Goal: Obtain resource: Obtain resource

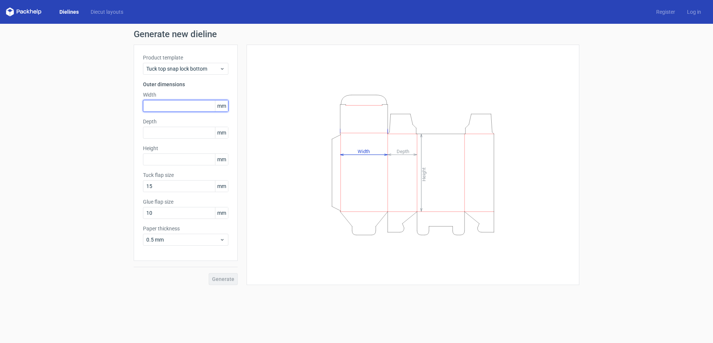
click at [182, 105] on input "text" at bounding box center [185, 106] width 85 height 12
type input "95"
type input "35"
click at [228, 276] on span "Generate" at bounding box center [223, 278] width 22 height 5
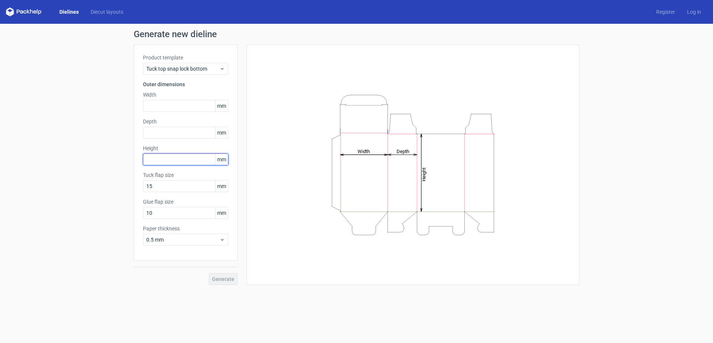
click at [173, 160] on input "text" at bounding box center [185, 159] width 85 height 12
type input "95"
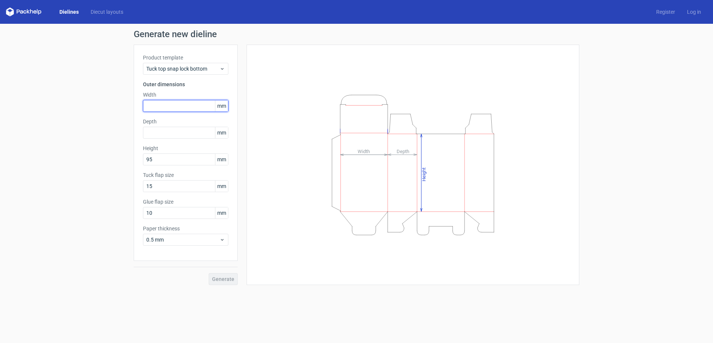
click at [186, 103] on input "text" at bounding box center [185, 106] width 85 height 12
type input "95"
click at [179, 135] on input "text" at bounding box center [185, 133] width 85 height 12
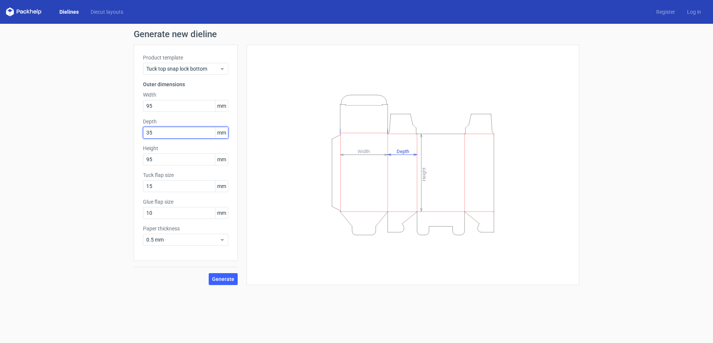
type input "35"
click at [209, 273] on button "Generate" at bounding box center [223, 279] width 29 height 12
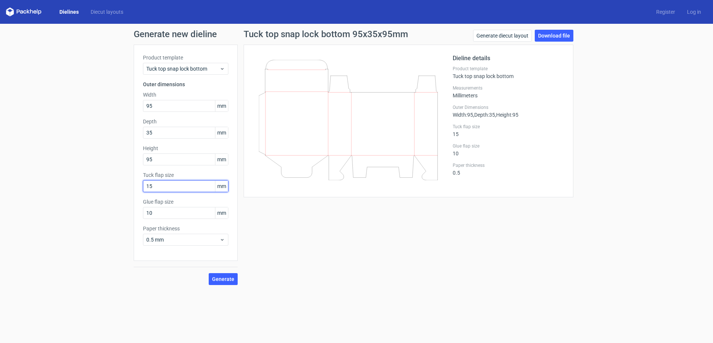
drag, startPoint x: 156, startPoint y: 180, endPoint x: 129, endPoint y: 188, distance: 28.6
click at [129, 188] on div "Generate new dieline Product template Tuck top snap lock bottom Outer dimension…" at bounding box center [356, 157] width 713 height 267
type input "0"
click at [213, 276] on button "Generate" at bounding box center [223, 279] width 29 height 12
click at [228, 281] on span "Generate" at bounding box center [223, 278] width 22 height 5
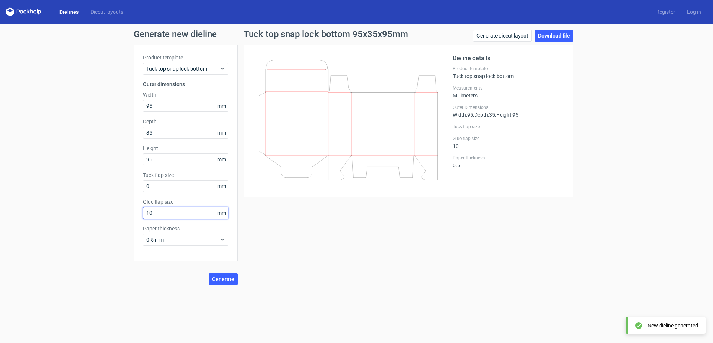
drag, startPoint x: 162, startPoint y: 215, endPoint x: 143, endPoint y: 217, distance: 19.0
click at [143, 217] on input "10" at bounding box center [185, 213] width 85 height 12
click at [209, 273] on button "Generate" at bounding box center [223, 279] width 29 height 12
drag, startPoint x: 149, startPoint y: 212, endPoint x: 142, endPoint y: 214, distance: 7.3
click at [142, 214] on div "Product template Tuck top snap lock bottom Outer dimensions Width 95 mm Depth 3…" at bounding box center [186, 153] width 104 height 216
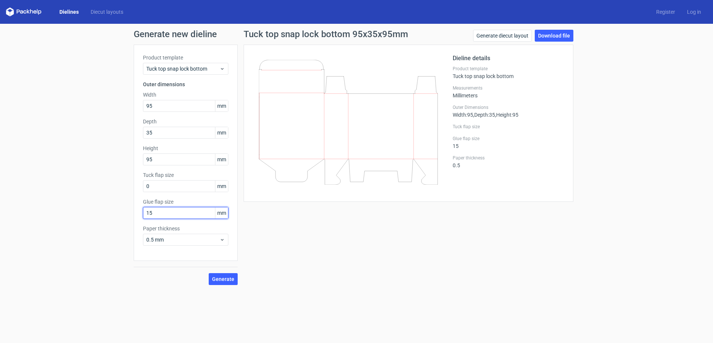
type input "15"
click at [209, 273] on button "Generate" at bounding box center [223, 279] width 29 height 12
drag, startPoint x: 148, startPoint y: 184, endPoint x: 139, endPoint y: 186, distance: 10.0
click at [139, 186] on div "Product template Tuck top snap lock bottom Outer dimensions Width 95 mm Depth 3…" at bounding box center [186, 153] width 104 height 216
type input "15"
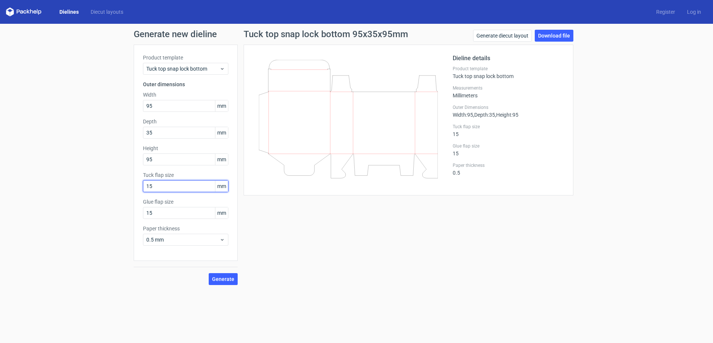
click at [209, 273] on button "Generate" at bounding box center [223, 279] width 29 height 12
click at [226, 280] on span "Generate" at bounding box center [223, 278] width 22 height 5
click at [206, 65] on span "Tuck top snap lock bottom" at bounding box center [182, 68] width 73 height 7
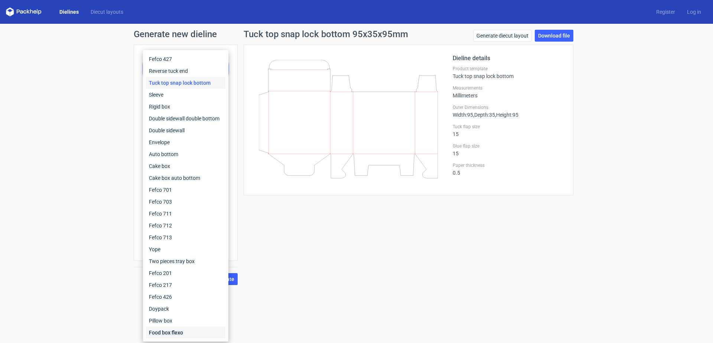
click at [179, 330] on div "Food box flexo" at bounding box center [185, 332] width 79 height 12
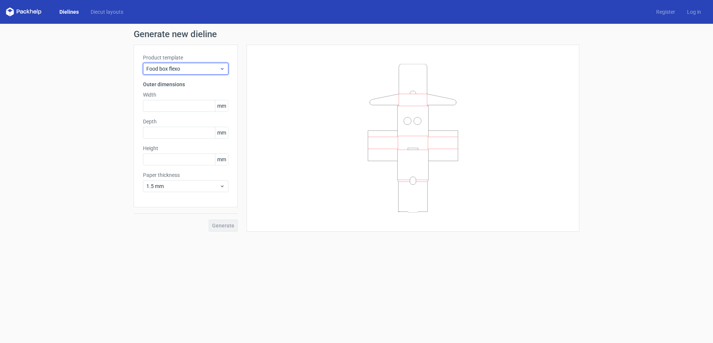
click at [183, 65] on span "Food box flexo" at bounding box center [182, 68] width 73 height 7
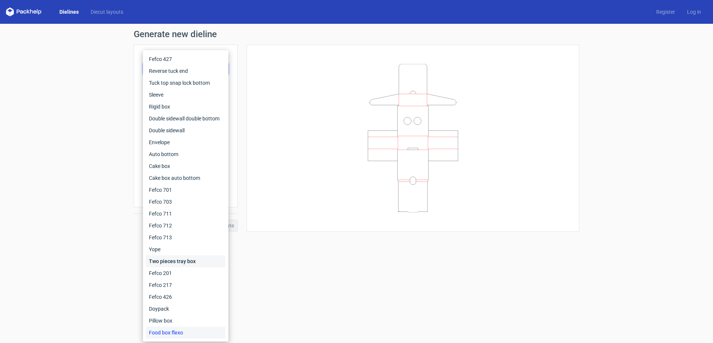
click at [184, 265] on div "Two pieces tray box" at bounding box center [185, 261] width 79 height 12
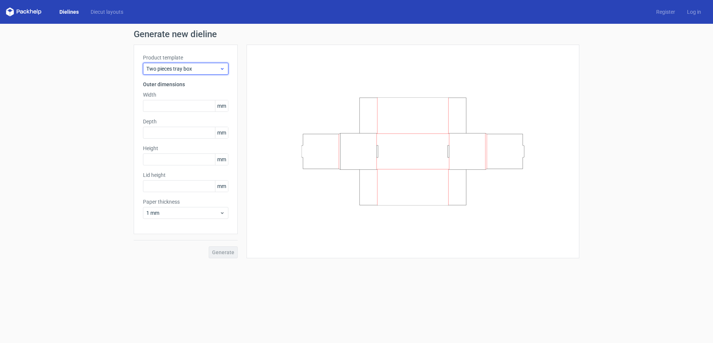
click at [174, 67] on span "Two pieces tray box" at bounding box center [182, 68] width 73 height 7
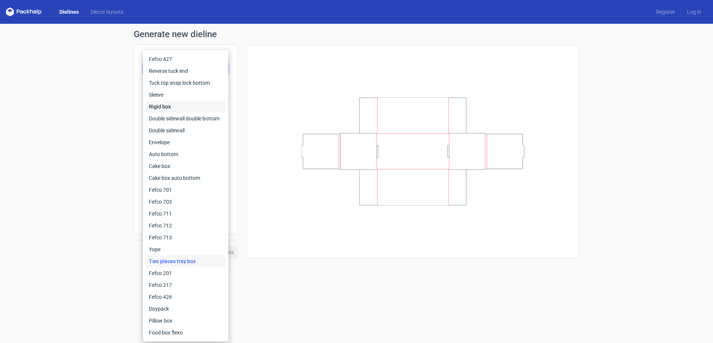
click at [174, 105] on div "Rigid box" at bounding box center [185, 107] width 79 height 12
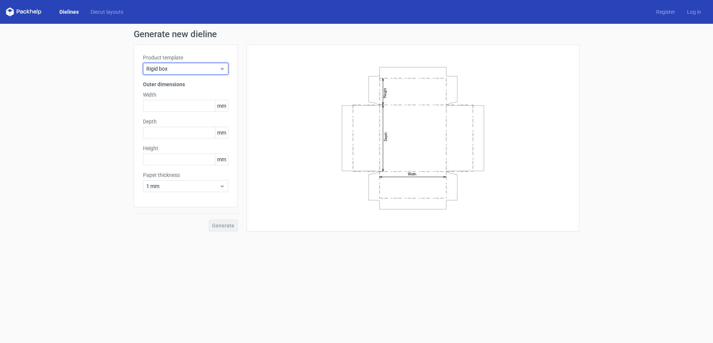
click at [170, 68] on span "Rigid box" at bounding box center [182, 68] width 73 height 7
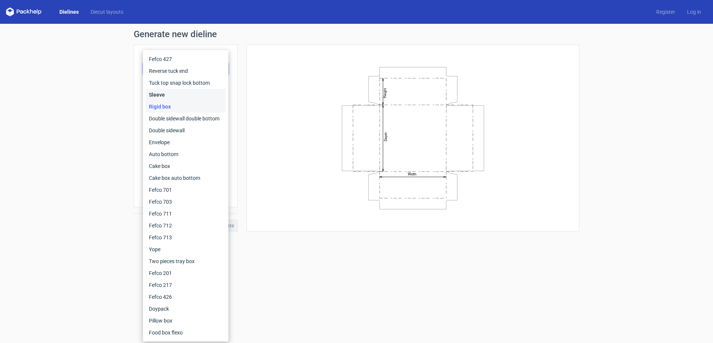
click at [170, 91] on div "Sleeve" at bounding box center [185, 95] width 79 height 12
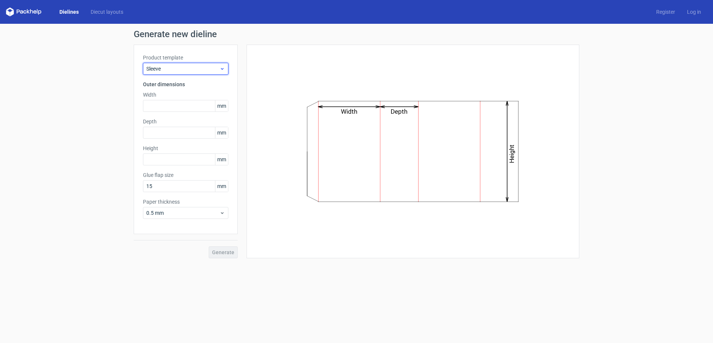
click at [178, 69] on span "Sleeve" at bounding box center [182, 68] width 73 height 7
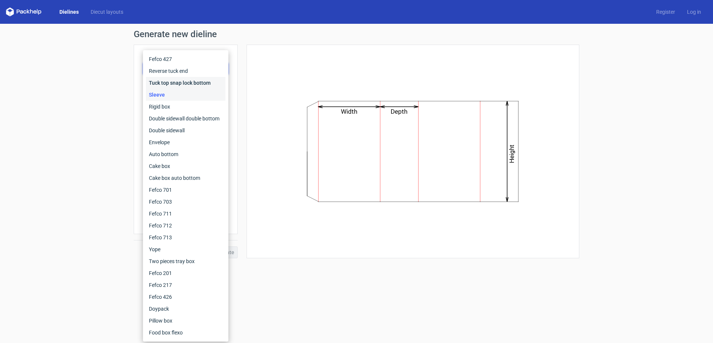
click at [178, 80] on div "Tuck top snap lock bottom" at bounding box center [185, 83] width 79 height 12
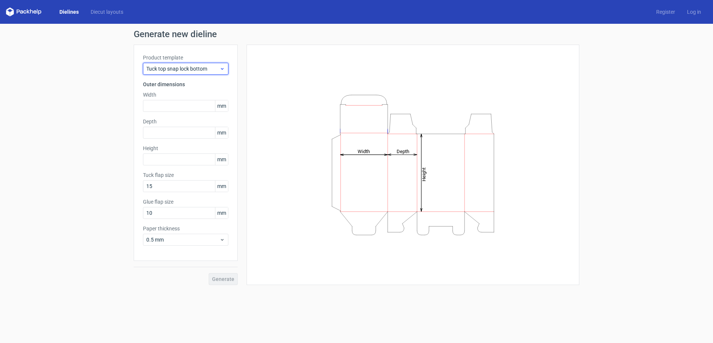
click at [179, 67] on span "Tuck top snap lock bottom" at bounding box center [182, 68] width 73 height 7
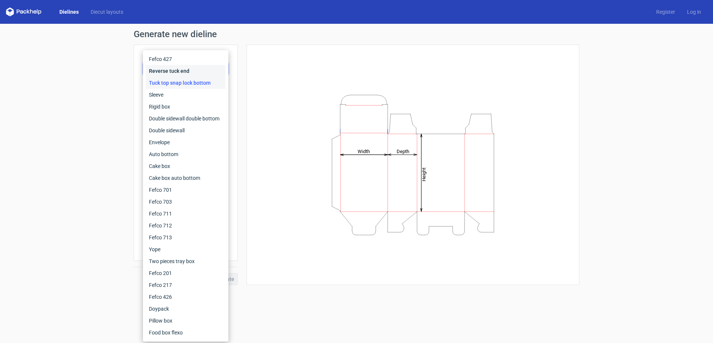
click at [179, 67] on div "Reverse tuck end" at bounding box center [185, 71] width 79 height 12
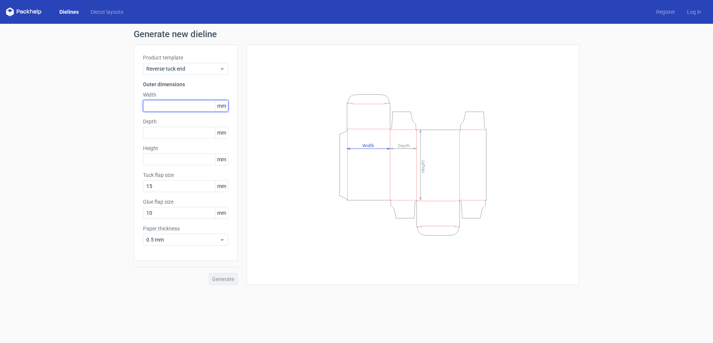
click at [165, 109] on input "text" at bounding box center [185, 106] width 85 height 12
type input "95"
click at [166, 133] on input "text" at bounding box center [185, 133] width 85 height 12
type input "35"
click at [169, 157] on input "text" at bounding box center [185, 159] width 85 height 12
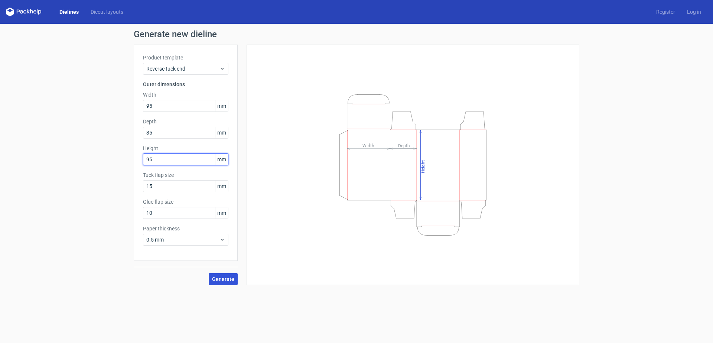
type input "95"
click at [221, 278] on span "Generate" at bounding box center [223, 278] width 22 height 5
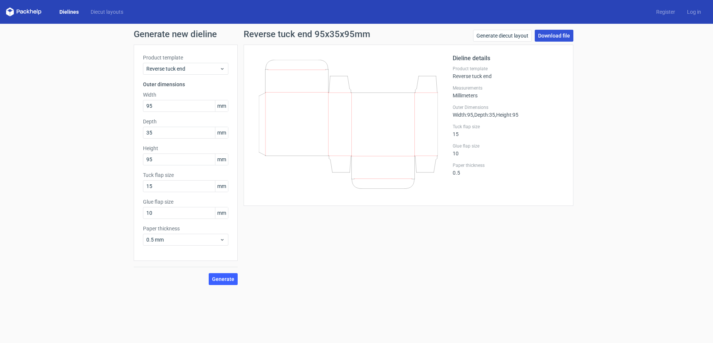
click at [556, 36] on link "Download file" at bounding box center [554, 36] width 39 height 12
click at [444, 218] on div "Reverse tuck end 95x35x95mm Generate diecut layout Download file Dieline detail…" at bounding box center [409, 157] width 342 height 255
